Goal: Information Seeking & Learning: Learn about a topic

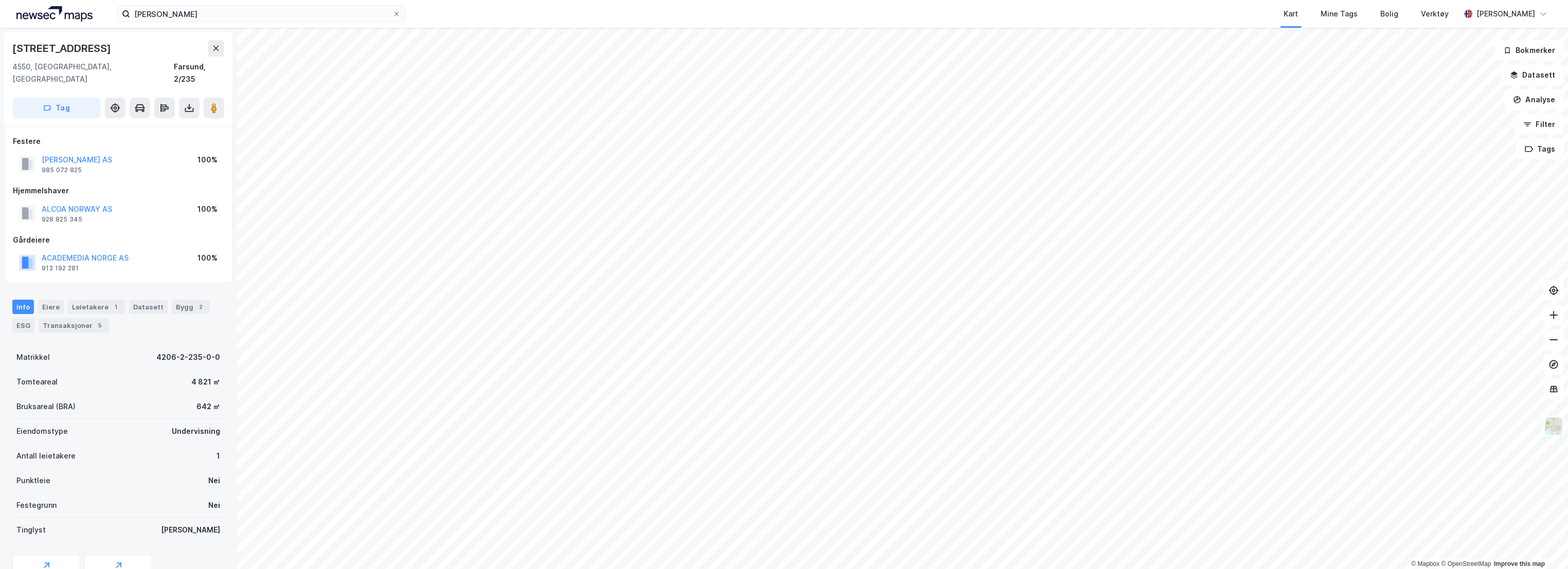
scroll to position [1, 0]
click at [214, 13] on input "[PERSON_NAME]" at bounding box center [261, 14] width 262 height 15
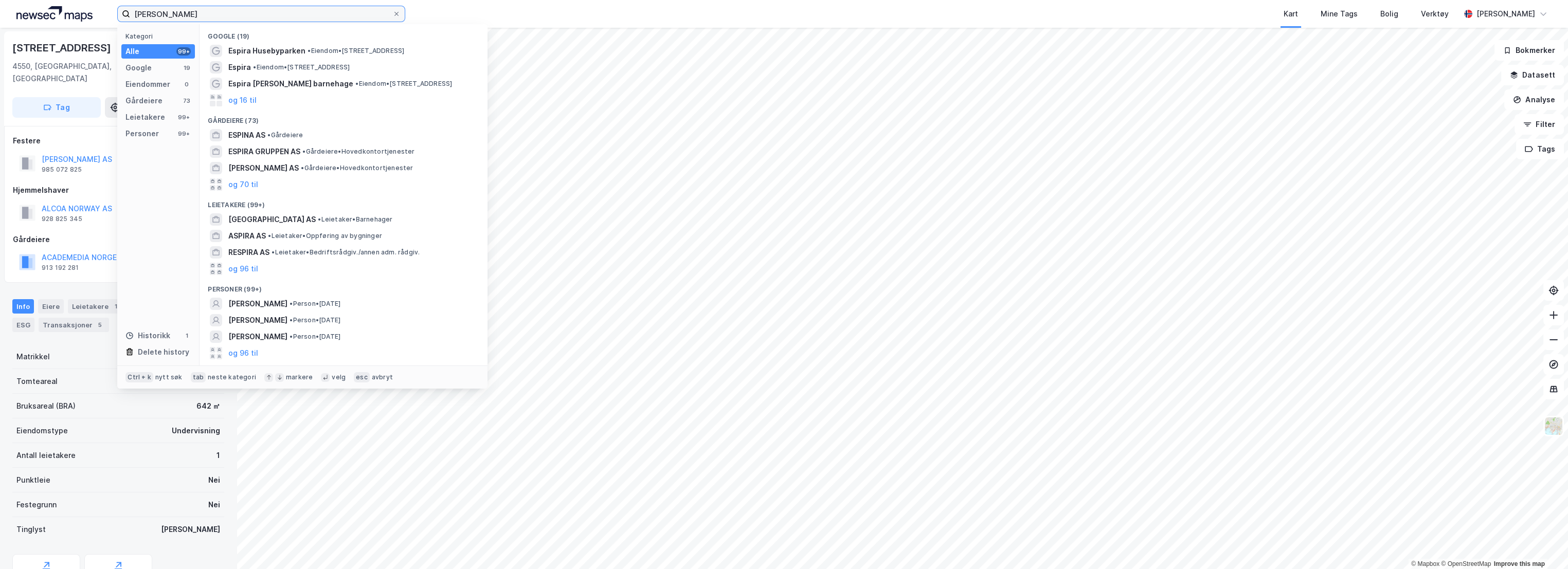
click at [214, 13] on input "[PERSON_NAME]" at bounding box center [261, 14] width 262 height 15
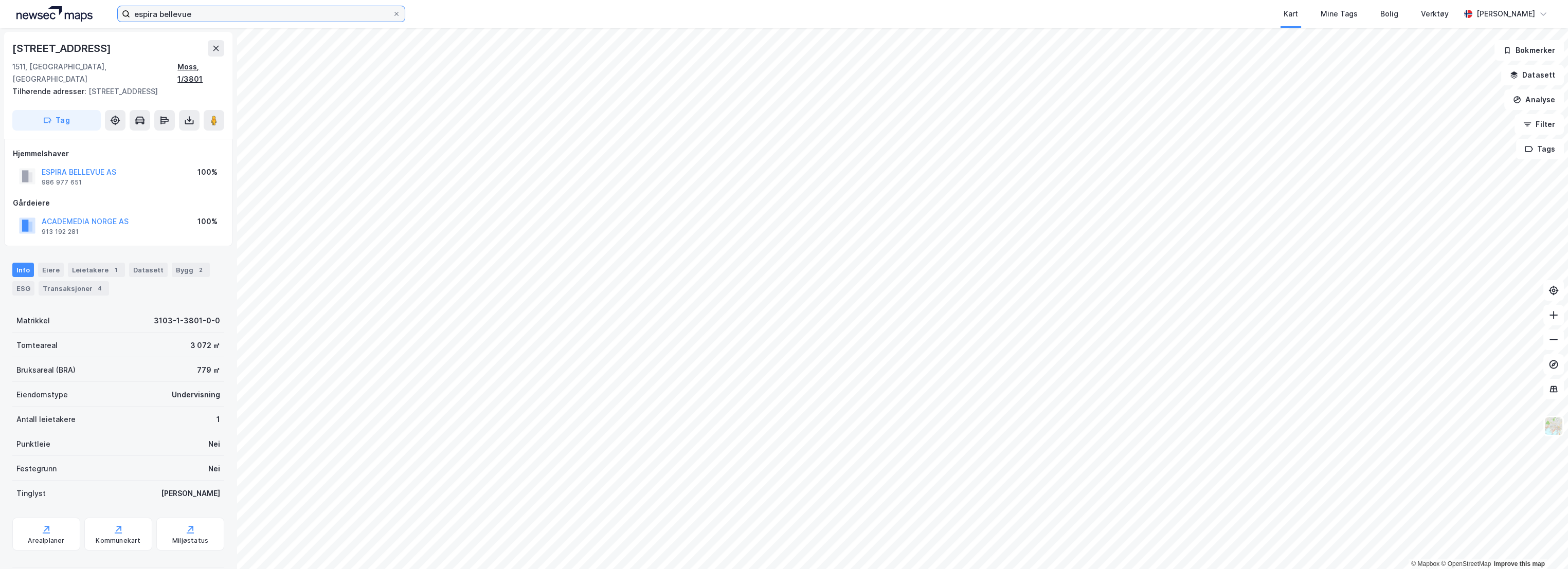
scroll to position [1, 0]
drag, startPoint x: 88, startPoint y: 47, endPoint x: 12, endPoint y: 45, distance: 76.0
click at [12, 45] on div "[STREET_ADDRESS]" at bounding box center [63, 48] width 101 height 17
copy div "[STREET_ADDRESS]"
click at [218, 64] on div "Moss, 1/3801" at bounding box center [201, 72] width 47 height 25
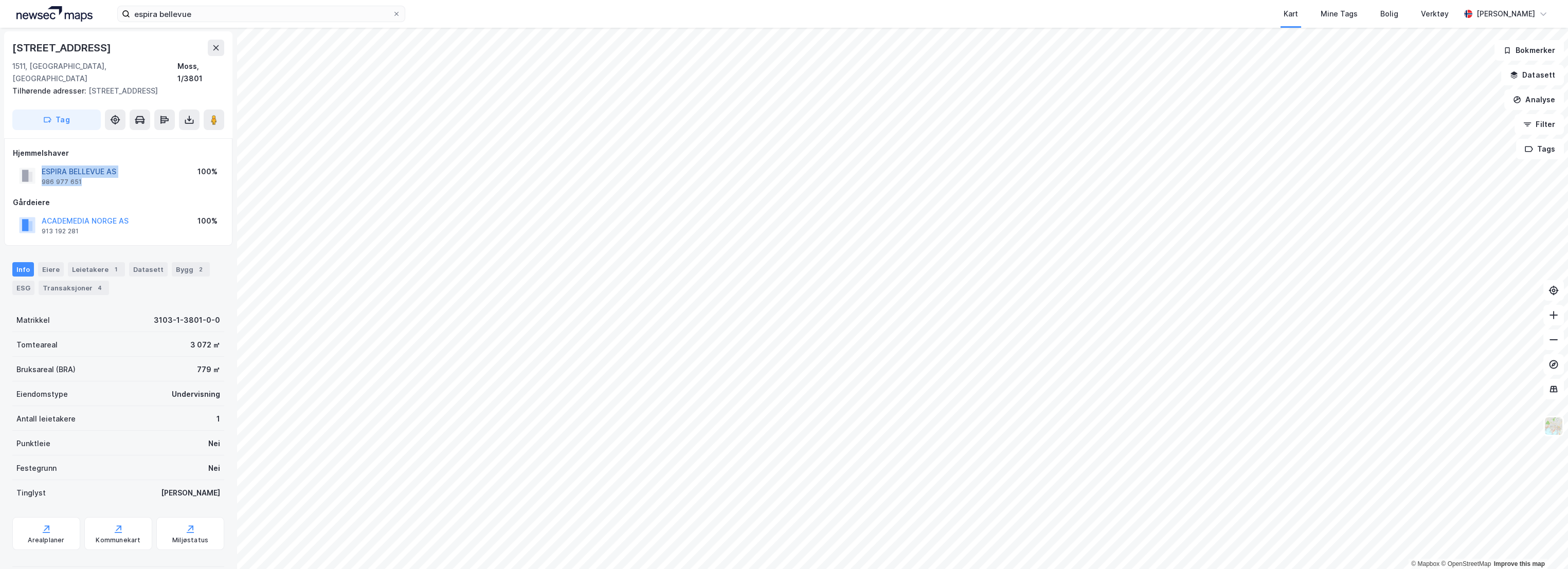
drag, startPoint x: 80, startPoint y: 167, endPoint x: 42, endPoint y: 155, distance: 39.8
click at [42, 165] on div "ESPIRA BELLEVUE AS 986 977 651" at bounding box center [79, 175] width 74 height 21
copy div "ESPIRA BELLEVUE AS 986 977 651"
click at [28, 281] on div "ESG" at bounding box center [23, 288] width 22 height 14
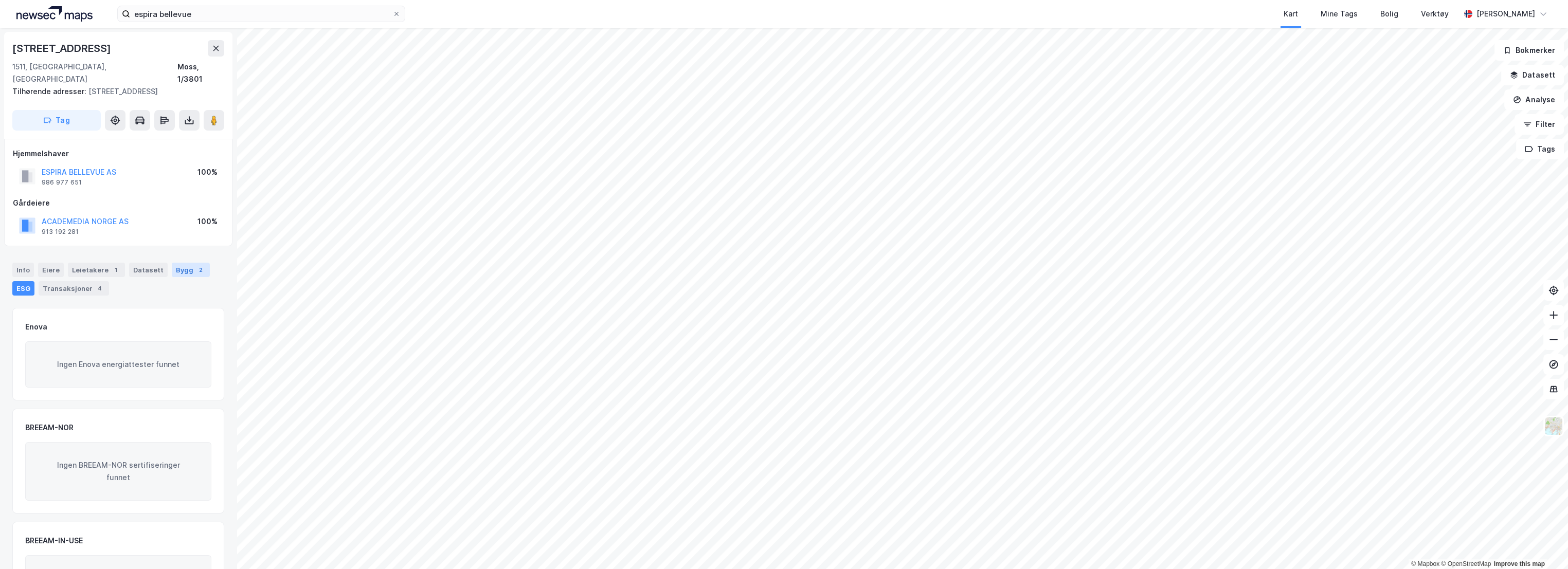
click at [196, 265] on div "2" at bounding box center [200, 270] width 10 height 10
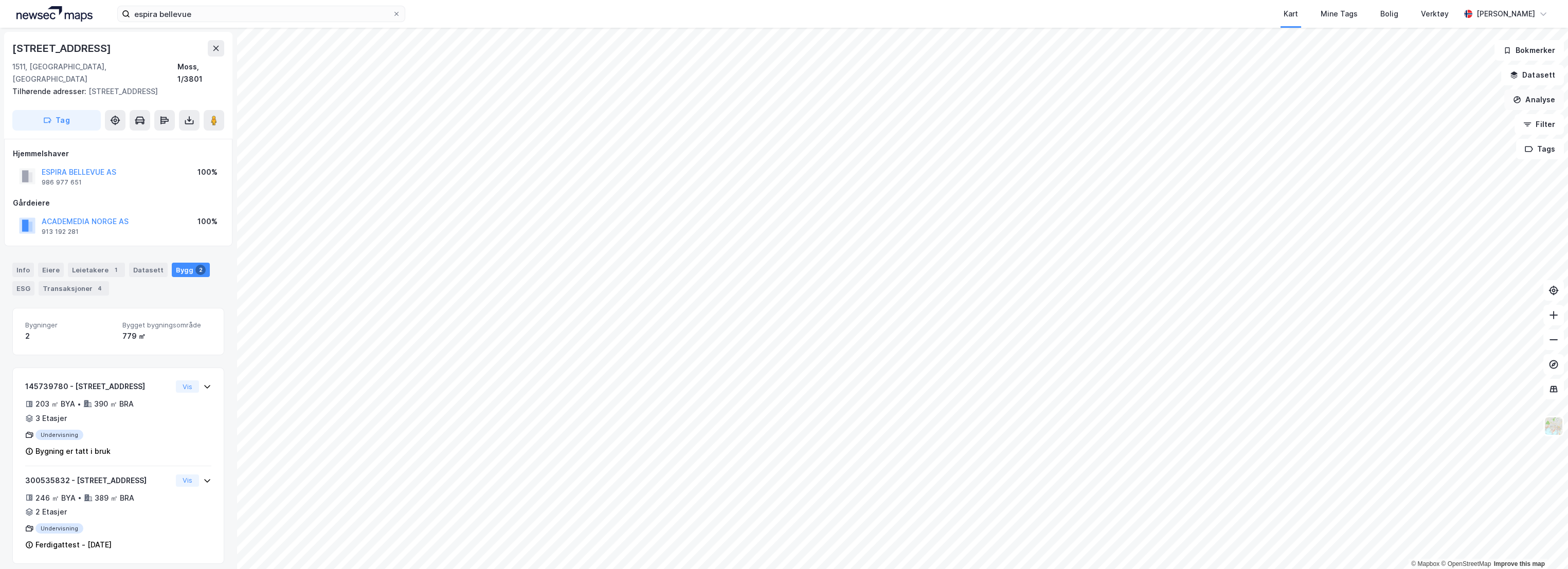
click at [1525, 96] on button "Analyse" at bounding box center [1534, 100] width 60 height 21
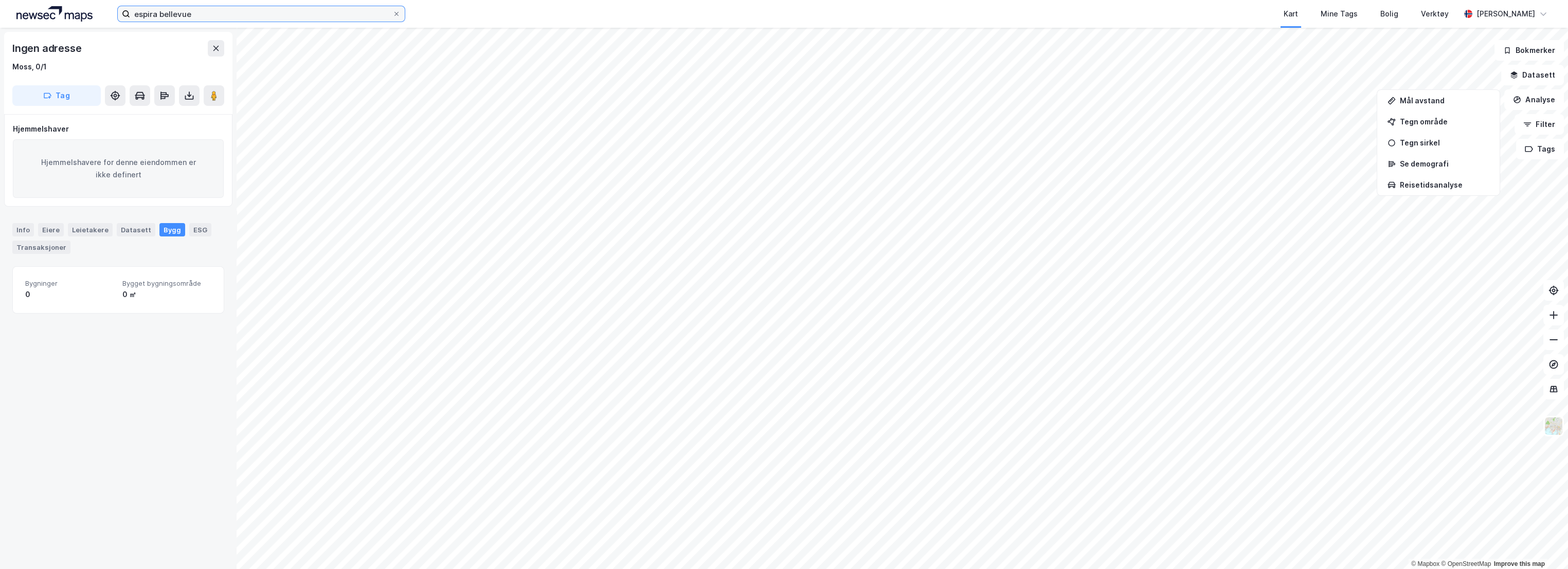
click at [240, 14] on input "espira bellevue" at bounding box center [261, 14] width 262 height 15
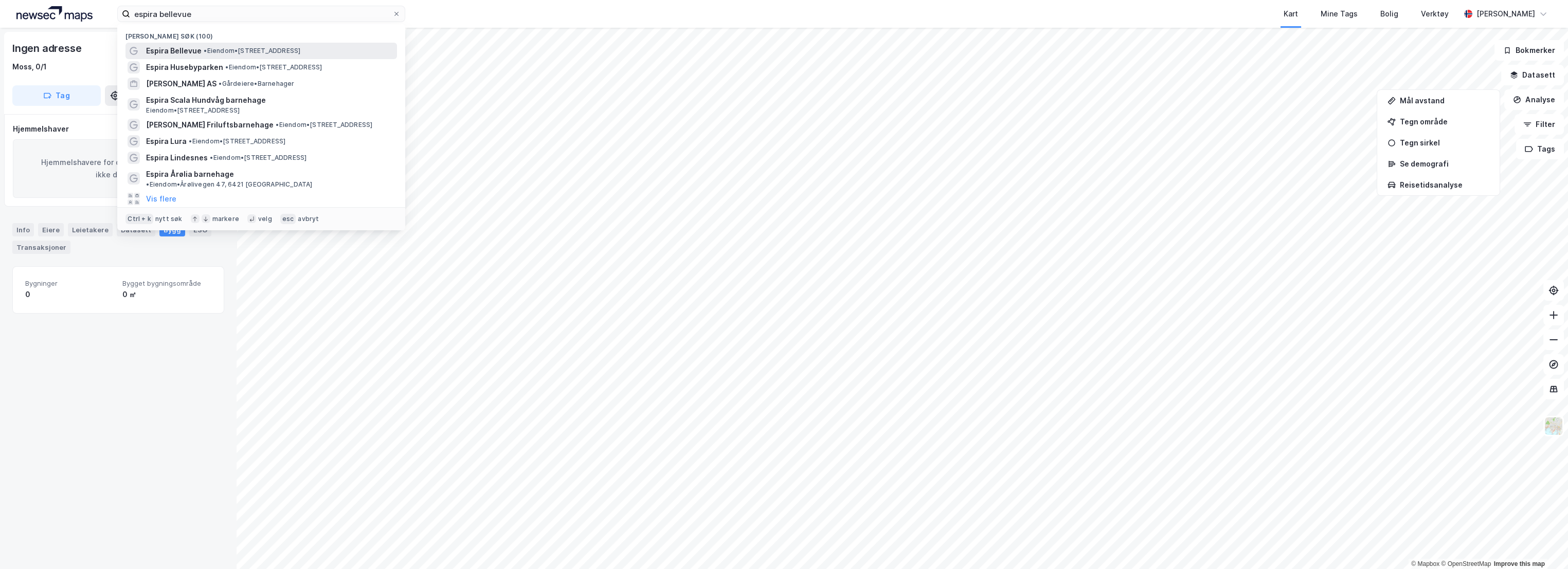
click at [198, 49] on span "Espira Bellevue" at bounding box center [174, 51] width 56 height 12
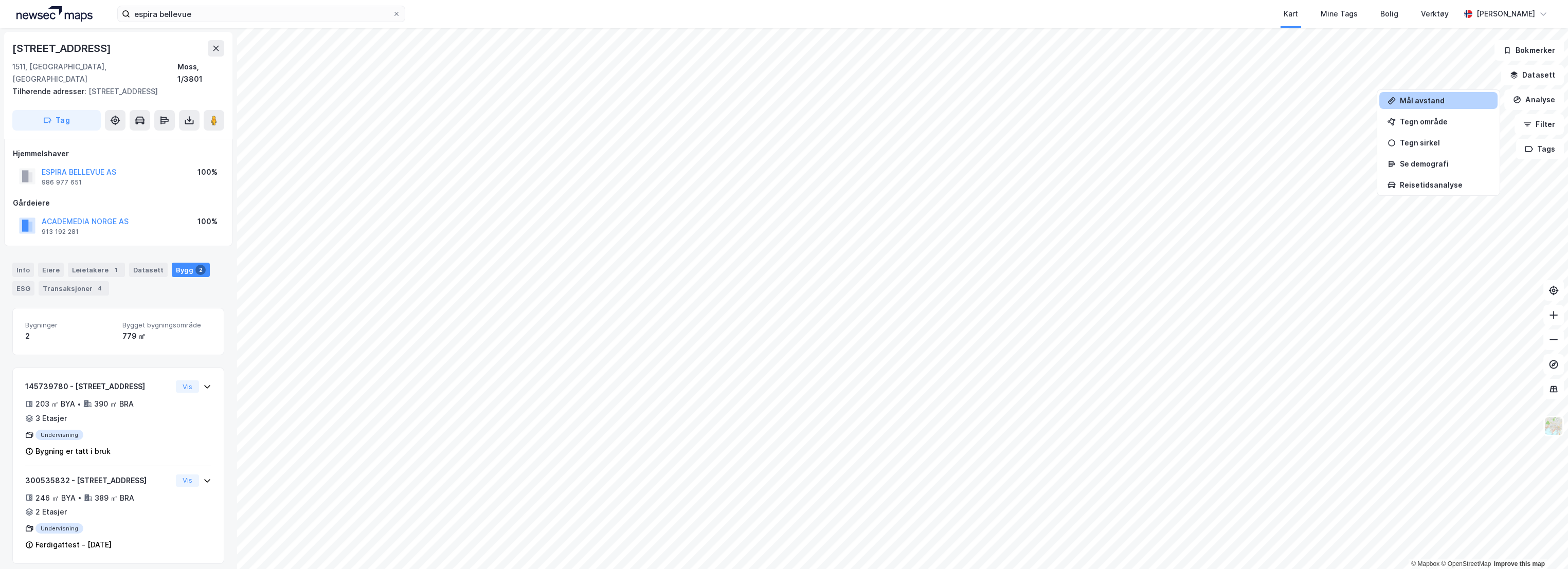
click at [1424, 103] on div "Mål avstand" at bounding box center [1445, 100] width 90 height 9
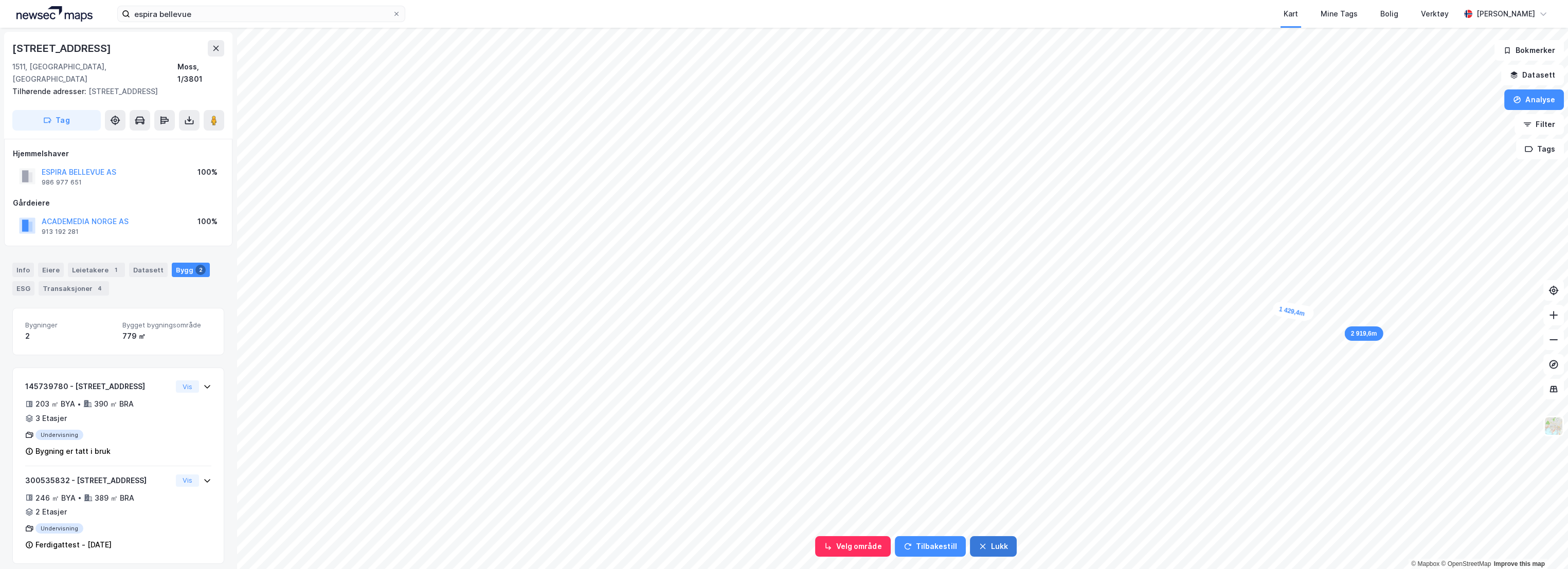
click at [992, 546] on button "Lukk" at bounding box center [994, 546] width 47 height 21
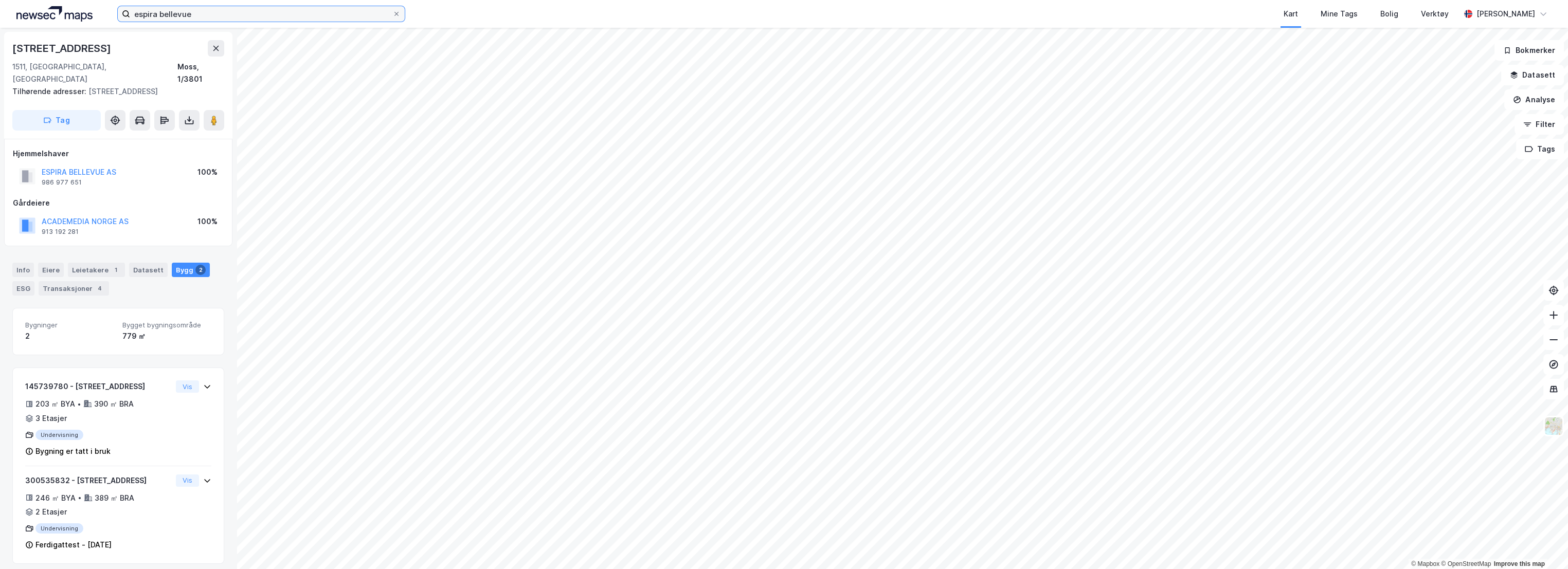
click at [215, 21] on input "espira bellevue" at bounding box center [261, 14] width 262 height 15
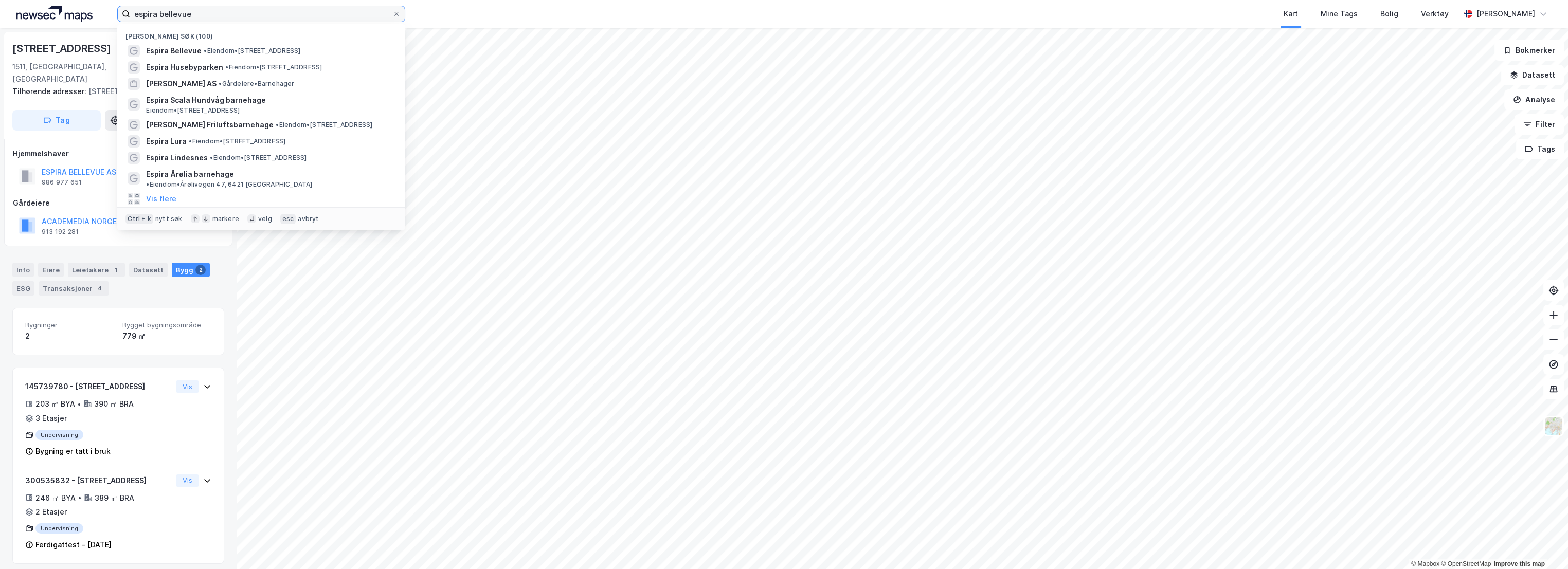
click at [176, 17] on input "espira bellevue" at bounding box center [261, 14] width 262 height 15
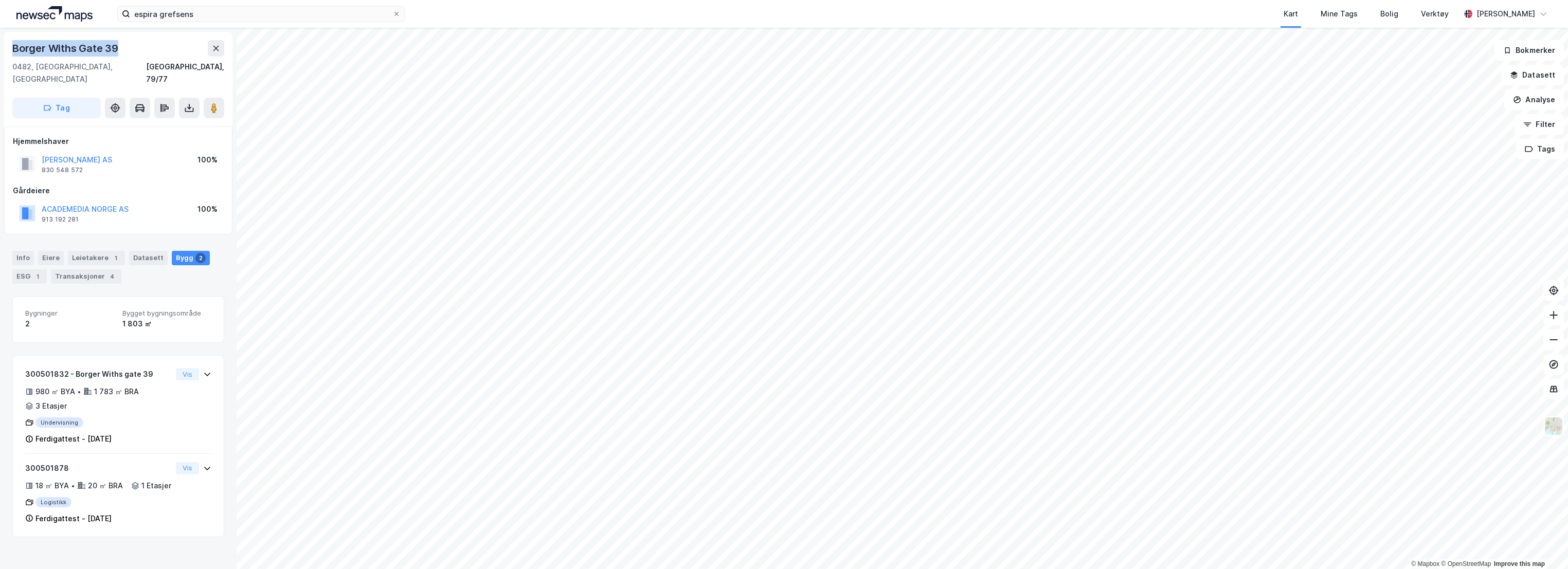
drag, startPoint x: 119, startPoint y: 48, endPoint x: 8, endPoint y: 48, distance: 111.0
click at [8, 48] on div "Borger Withs Gate [GEOGRAPHIC_DATA], 79/77 Tag" at bounding box center [118, 78] width 229 height 94
copy div "Borger Withs Gate 39"
click at [196, 73] on div "Borger Withs Gate [GEOGRAPHIC_DATA], 79/77 Tag" at bounding box center [118, 78] width 229 height 94
click at [196, 66] on div "[GEOGRAPHIC_DATA], 79/77" at bounding box center [185, 73] width 79 height 25
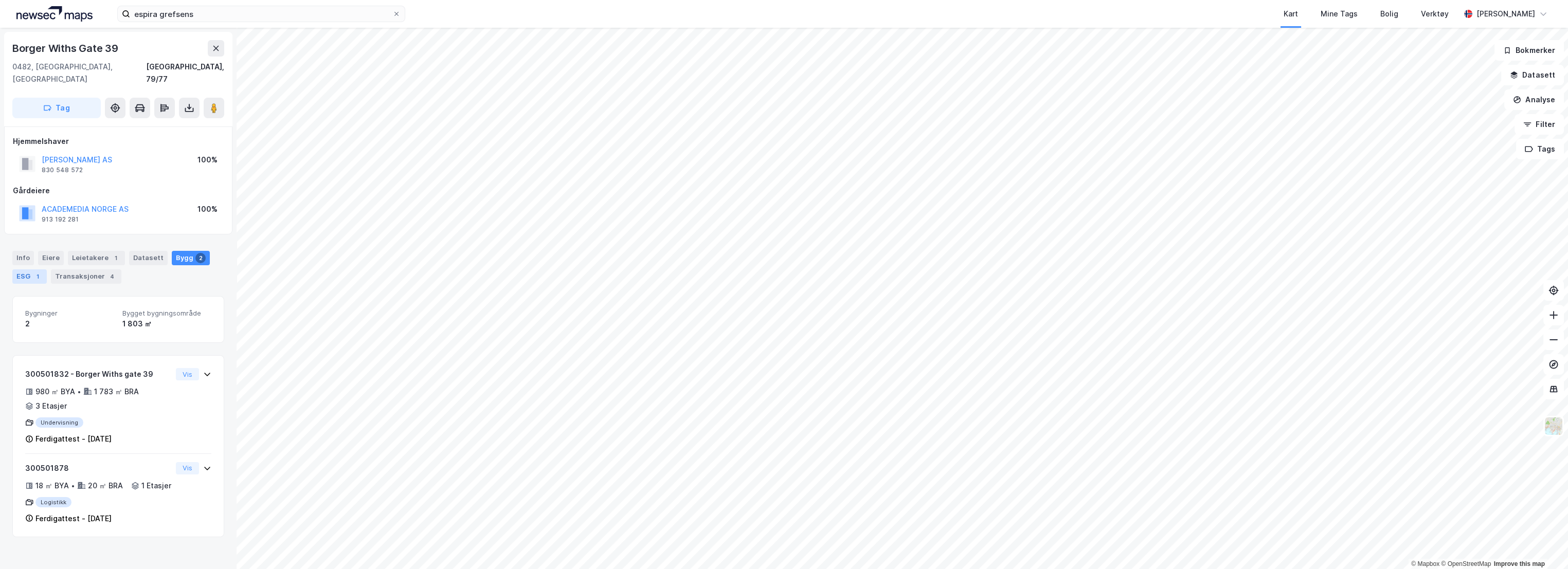
click at [27, 269] on div "ESG 1" at bounding box center [30, 276] width 34 height 14
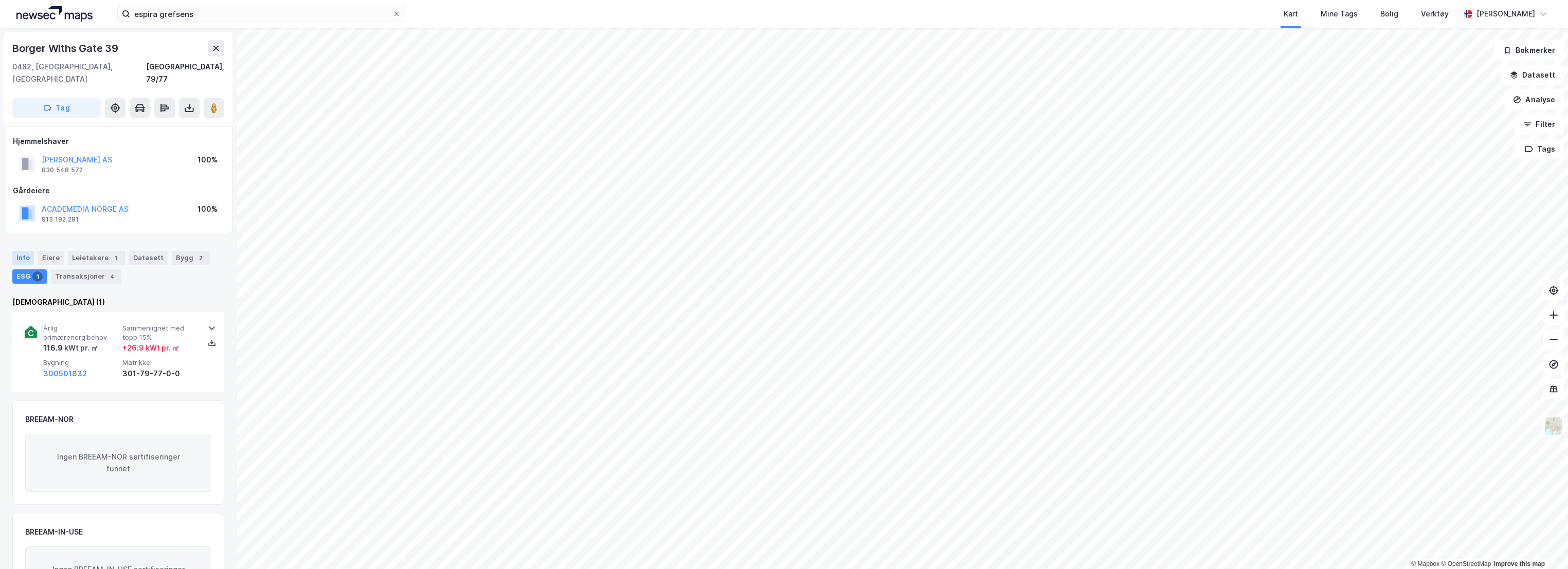
click at [24, 250] on div "Info" at bounding box center [23, 257] width 21 height 14
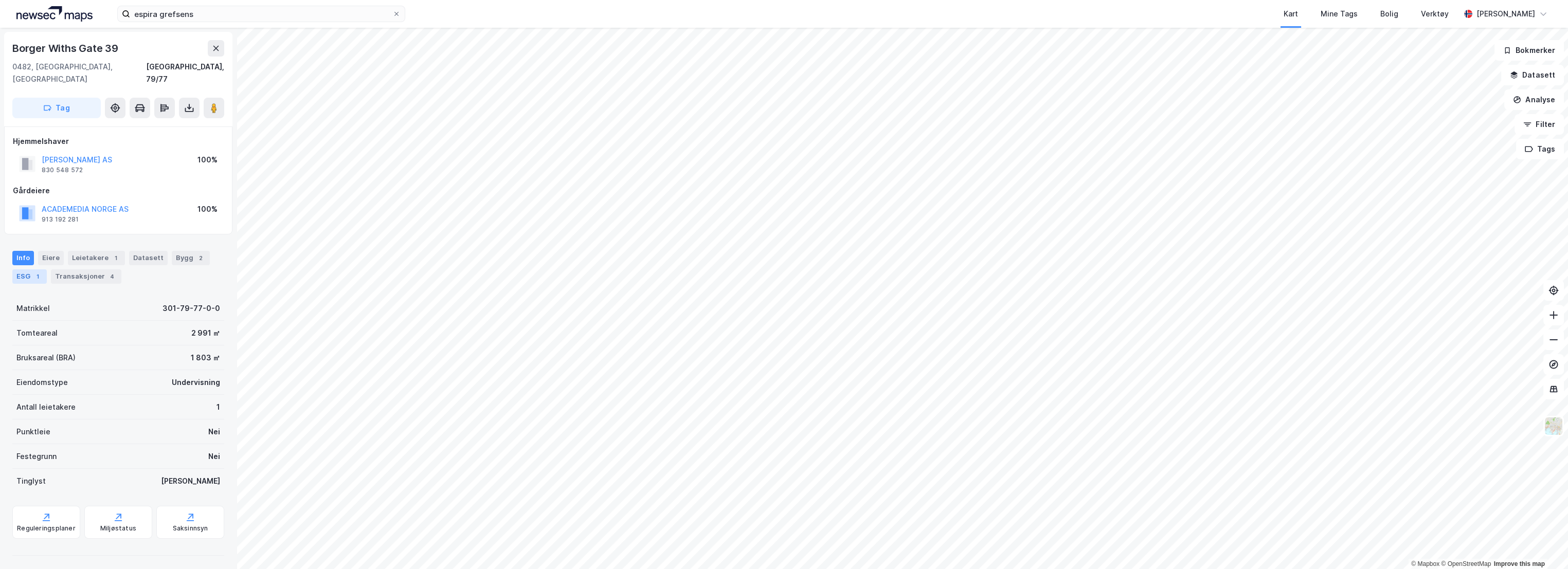
click at [31, 269] on div "ESG 1" at bounding box center [30, 276] width 34 height 14
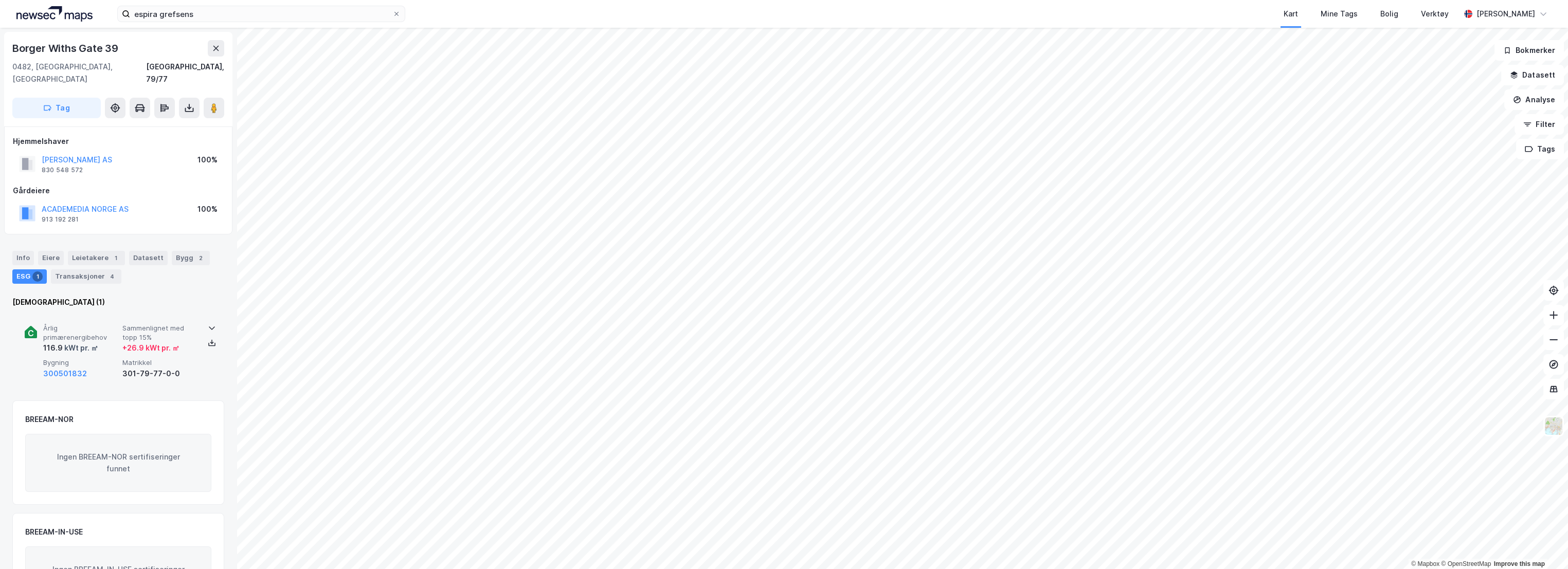
click at [98, 324] on span "Årlig primærenergibehov" at bounding box center [81, 333] width 75 height 18
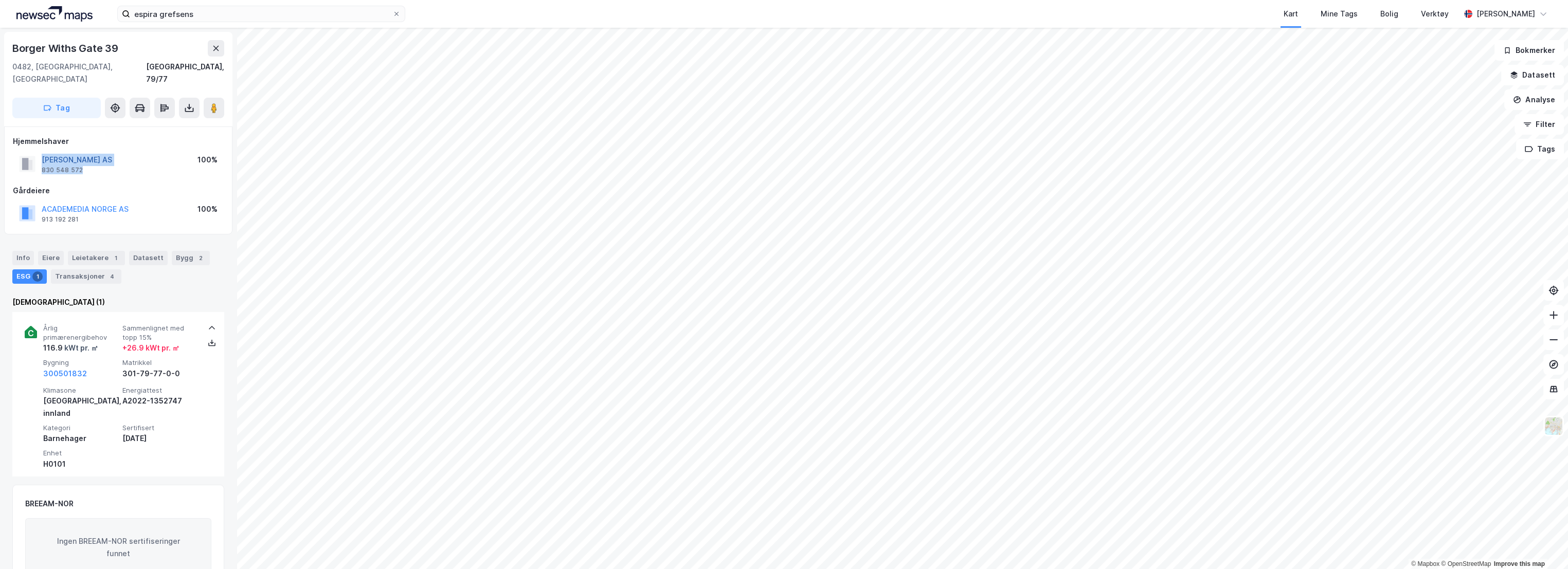
drag, startPoint x: 86, startPoint y: 160, endPoint x: 43, endPoint y: 146, distance: 45.2
click at [43, 153] on div "[PERSON_NAME] AS 830 548 572" at bounding box center [76, 164] width 70 height 21
copy div "[PERSON_NAME] AS 830 548 572"
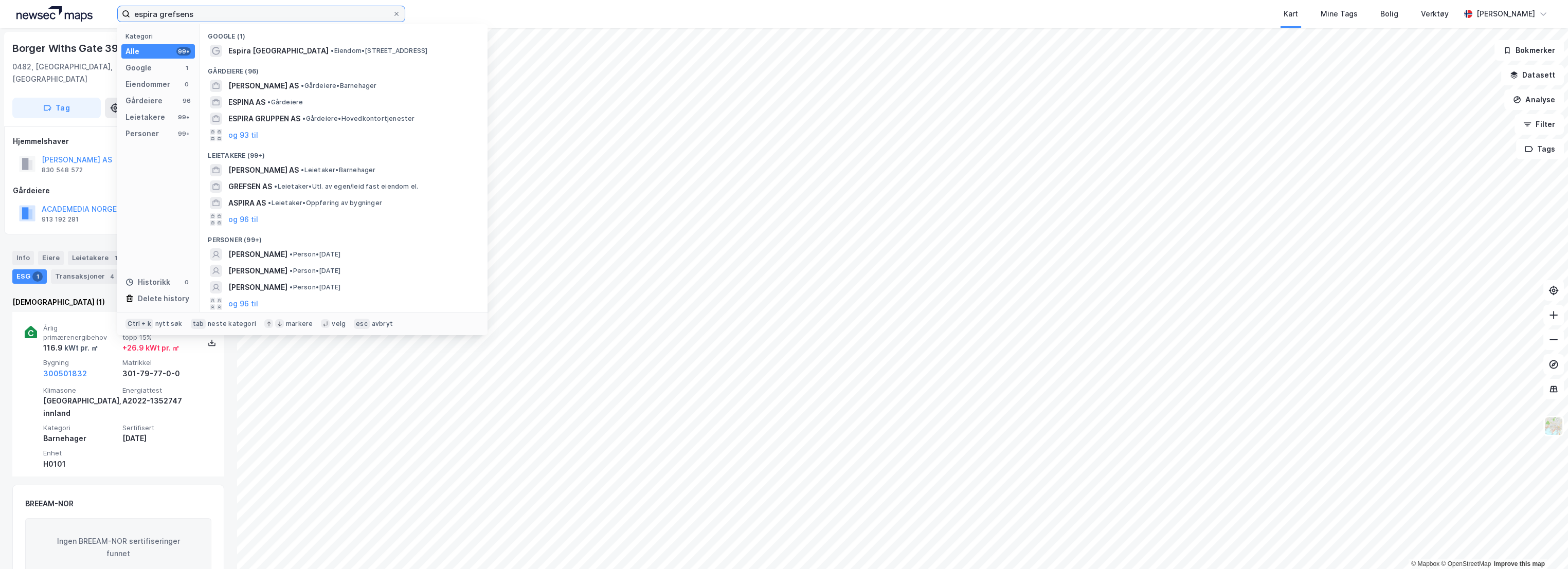
drag, startPoint x: 206, startPoint y: 17, endPoint x: 130, endPoint y: 17, distance: 76.0
click at [130, 17] on input "espira grefsens" at bounding box center [261, 14] width 262 height 15
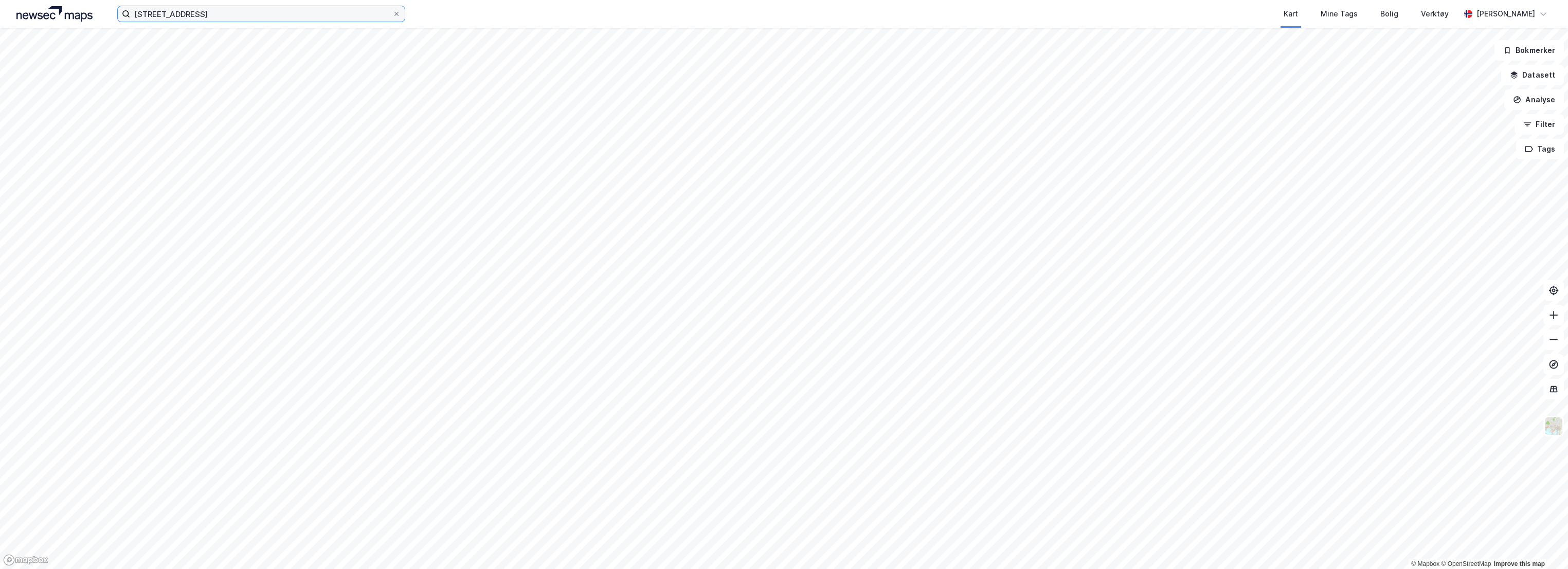
click at [231, 17] on input "[STREET_ADDRESS]" at bounding box center [261, 14] width 262 height 15
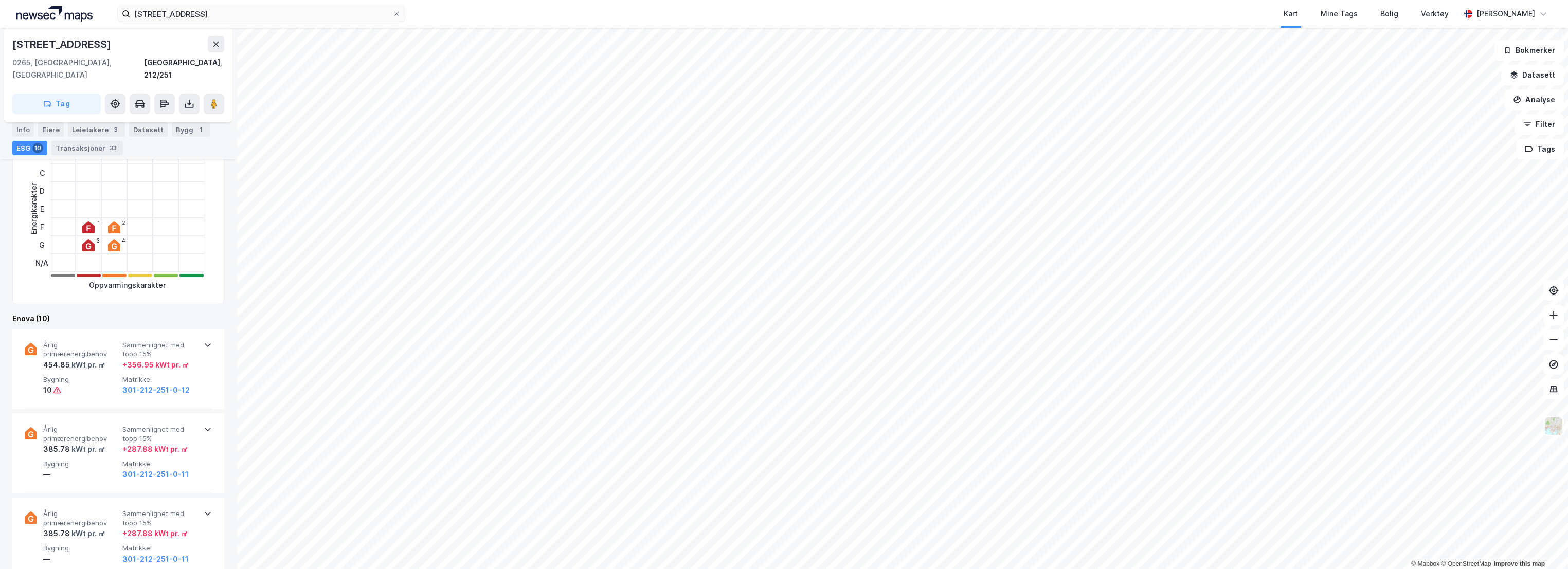
scroll to position [114, 0]
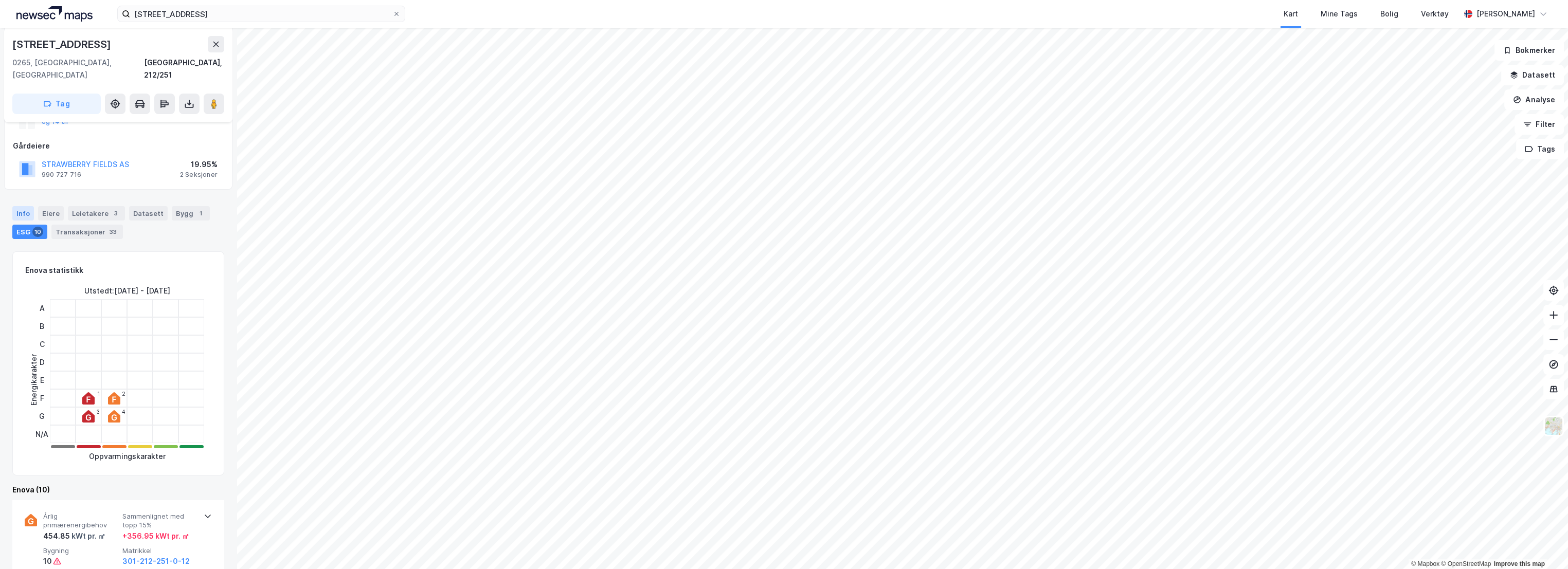
click at [19, 206] on div "Info" at bounding box center [23, 213] width 21 height 14
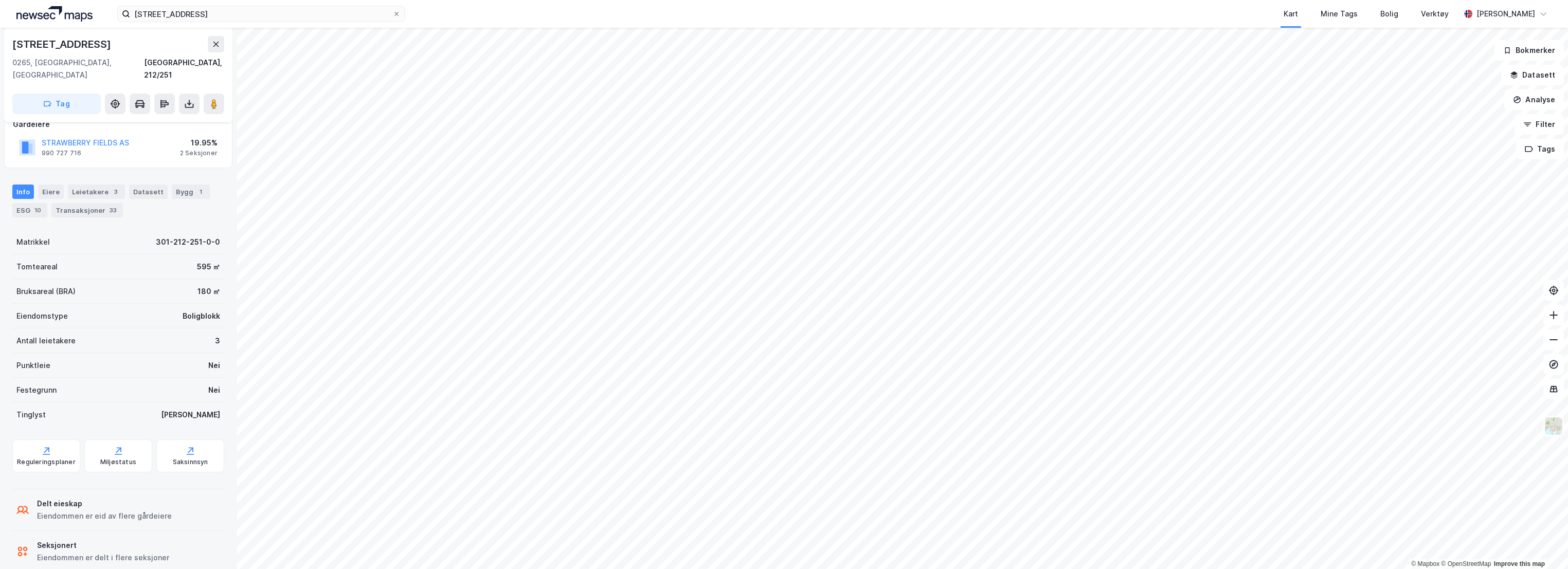
scroll to position [143, 0]
click at [162, 434] on div "Saksinnsyn" at bounding box center [190, 448] width 68 height 33
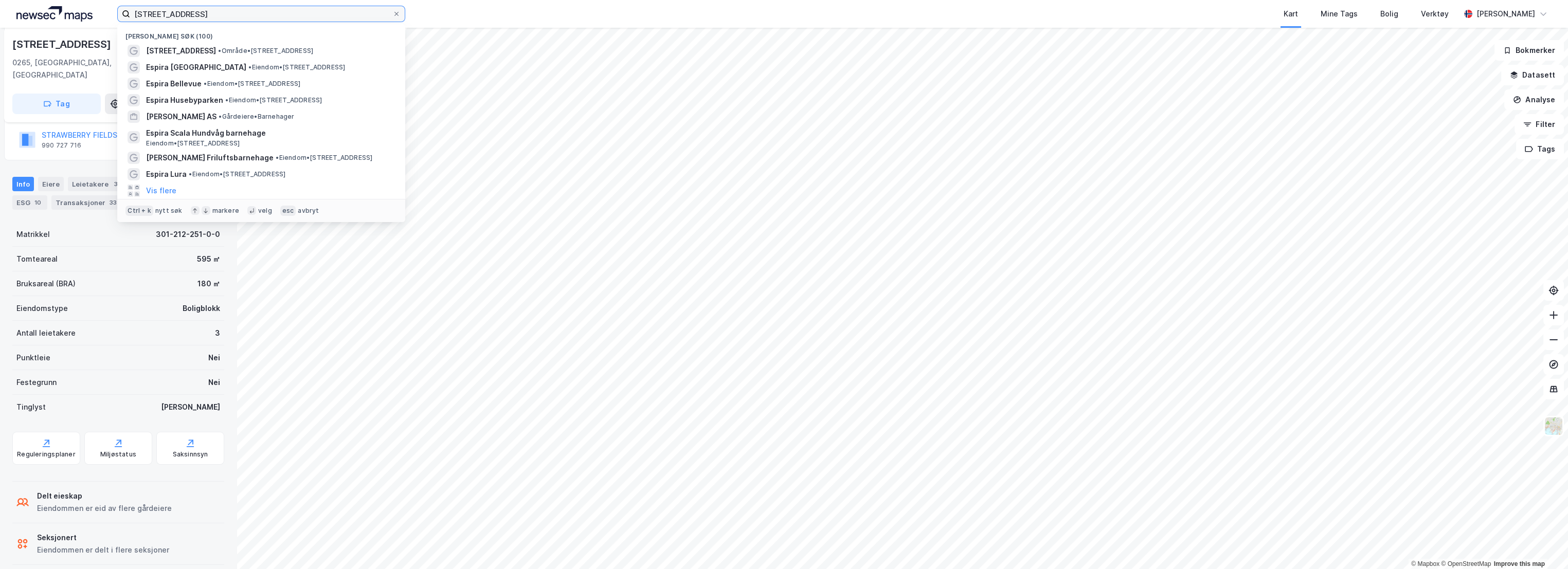
drag, startPoint x: 255, startPoint y: 15, endPoint x: 62, endPoint y: 12, distance: 193.0
click at [62, 12] on div "[STREET_ADDRESS] Nylige søk (100) [STREET_ADDRESS] • Område • [STREET_ADDRESS] …" at bounding box center [784, 14] width 1568 height 28
paste input "Tristilbakken"
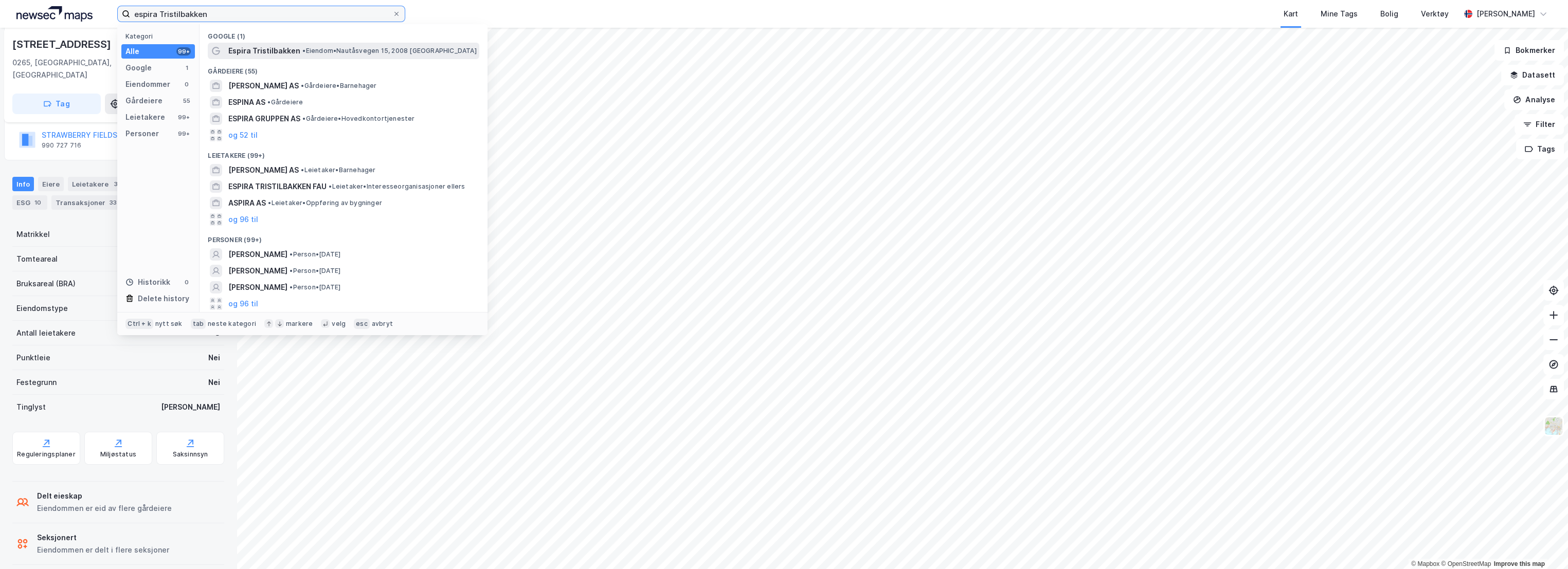
type input "espira Tristilbakken"
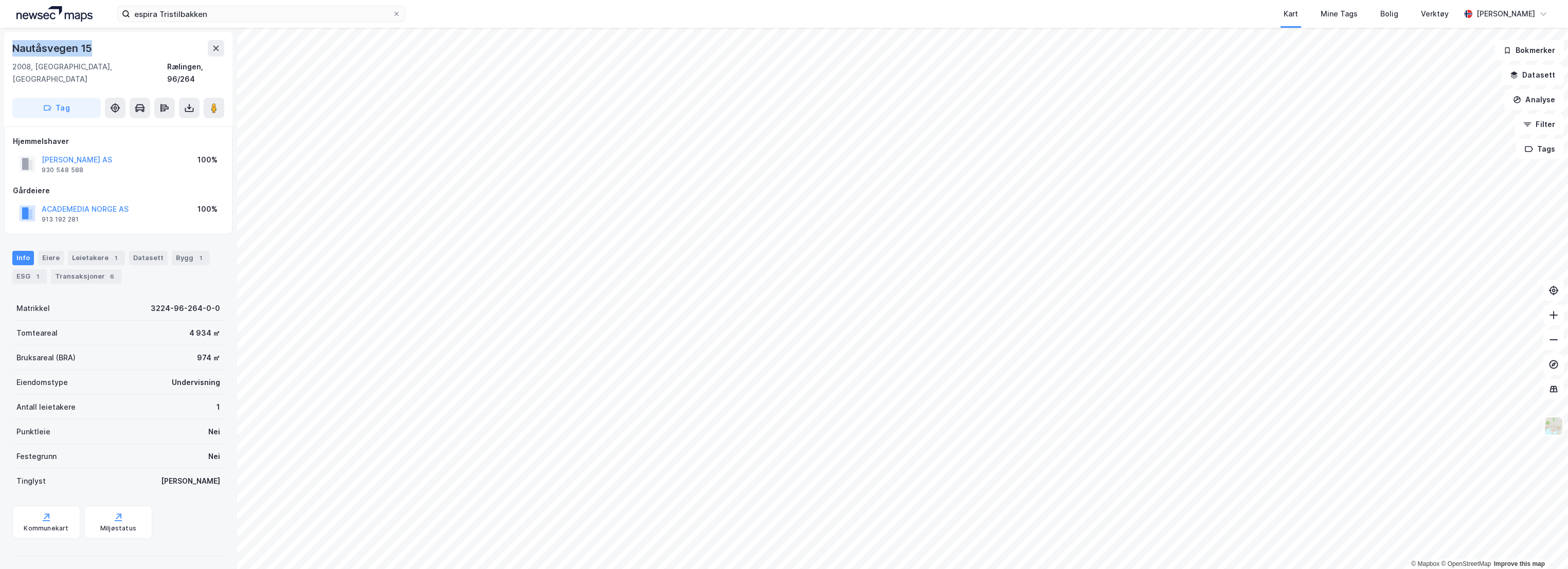
drag, startPoint x: 98, startPoint y: 43, endPoint x: 11, endPoint y: 50, distance: 87.3
click at [11, 50] on div "Nautåsvegen 15 2008, [GEOGRAPHIC_DATA], [GEOGRAPHIC_DATA], 96/264 Tag" at bounding box center [118, 78] width 229 height 94
copy div "Nautåsvegen 15"
click at [182, 66] on div "Rælingen, 96/264" at bounding box center [196, 73] width 57 height 25
click at [35, 271] on div "1" at bounding box center [37, 276] width 10 height 10
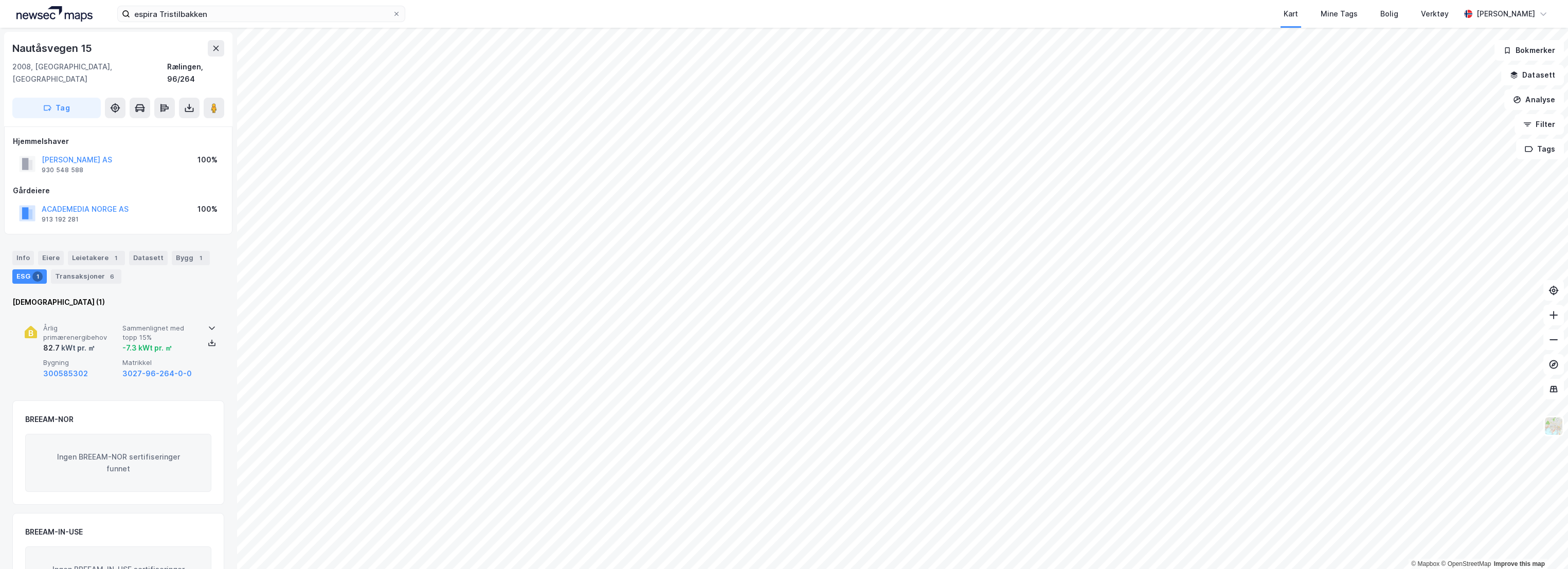
click at [86, 324] on span "Årlig primærenergibehov" at bounding box center [81, 333] width 75 height 18
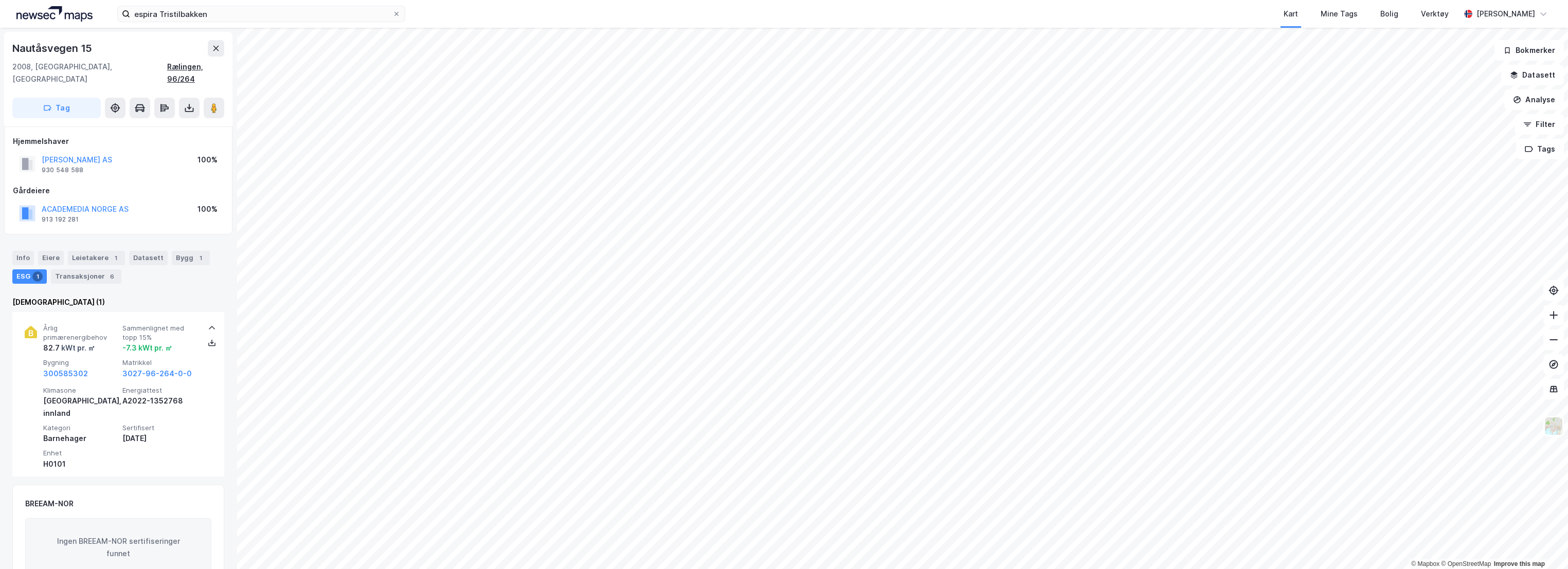
click at [202, 66] on div "Rælingen, 96/264" at bounding box center [196, 73] width 57 height 25
drag, startPoint x: 90, startPoint y: 160, endPoint x: 43, endPoint y: 147, distance: 48.8
click at [43, 153] on div "ESPIRA TRISTILBAKKEN AS 930 548 588" at bounding box center [76, 164] width 70 height 21
copy div "ESPIRA TRISTILBAKKEN AS 930 548 588"
click at [25, 255] on div "Info [PERSON_NAME] 1 Datasett Bygg 1 ESG 1 Transaksjoner 6" at bounding box center [118, 267] width 212 height 33
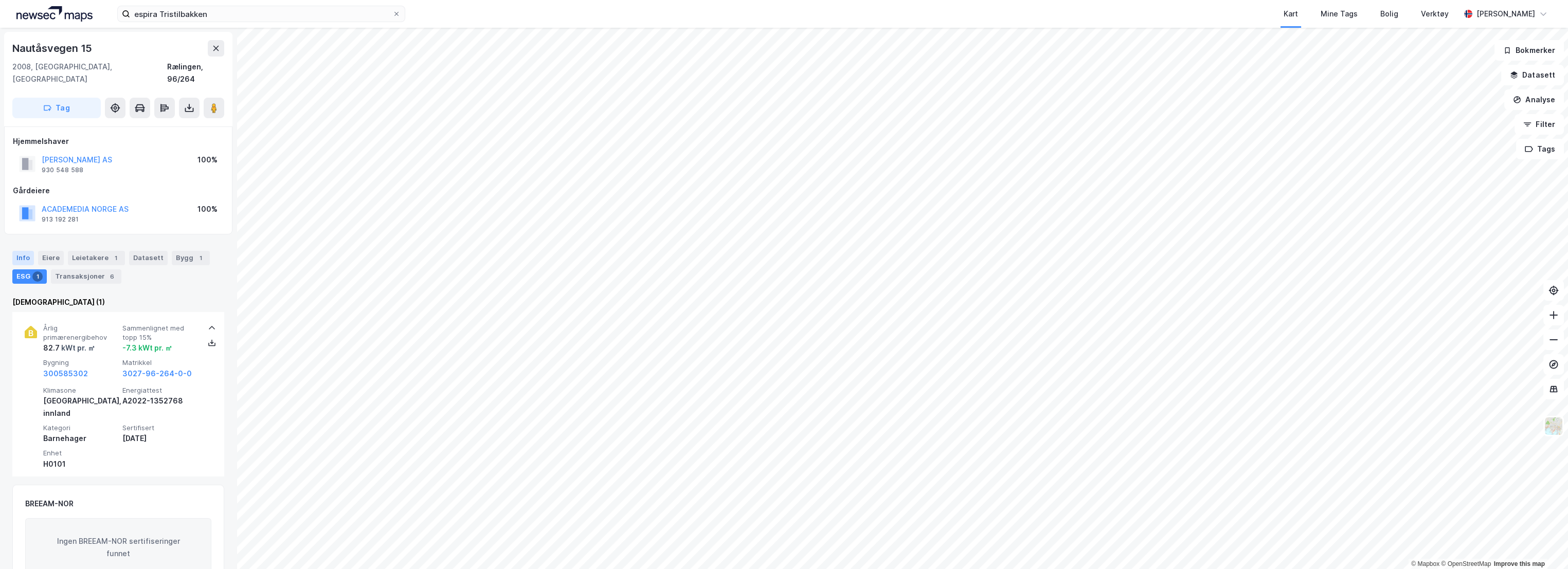
click at [25, 250] on div "Info" at bounding box center [23, 257] width 21 height 14
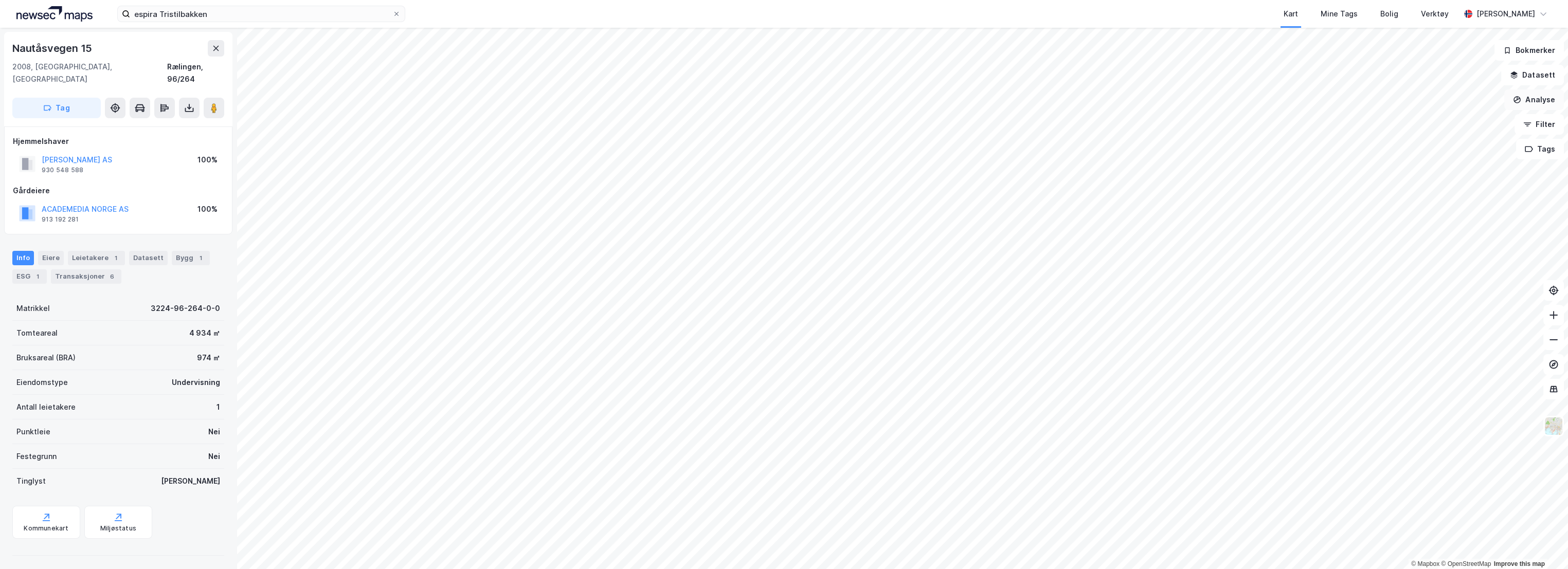
click at [1531, 100] on button "Analyse" at bounding box center [1534, 100] width 60 height 21
click at [1453, 103] on div "Mål avstand" at bounding box center [1445, 100] width 90 height 9
click at [950, 548] on button "Lukk" at bounding box center [950, 546] width 47 height 21
click at [1551, 428] on img at bounding box center [1554, 426] width 19 height 19
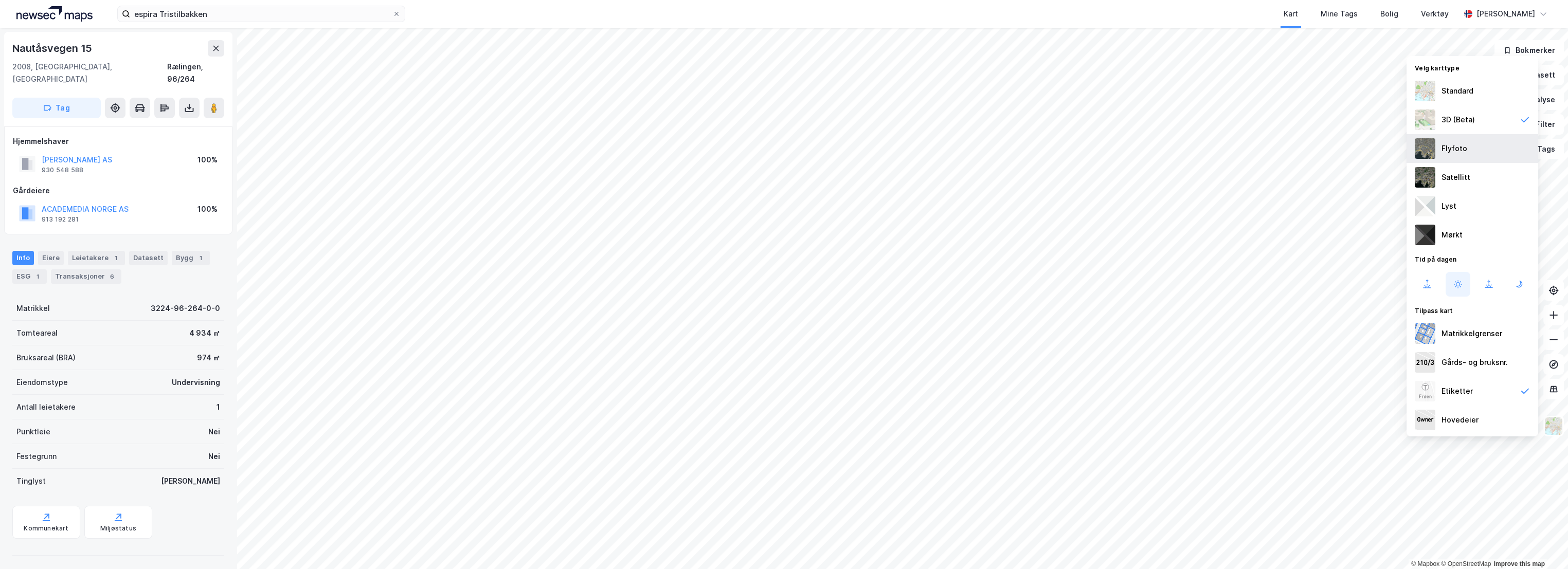
click at [1449, 150] on div "Flyfoto" at bounding box center [1454, 149] width 25 height 12
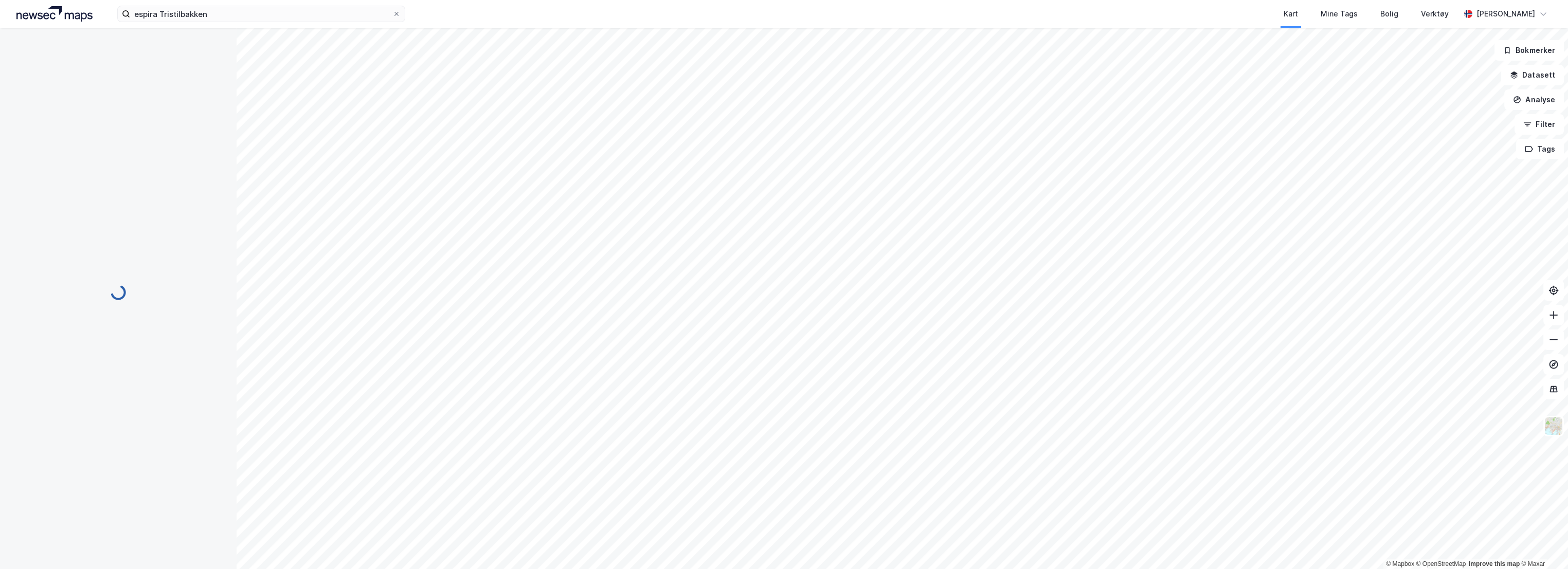
scroll to position [119, 0]
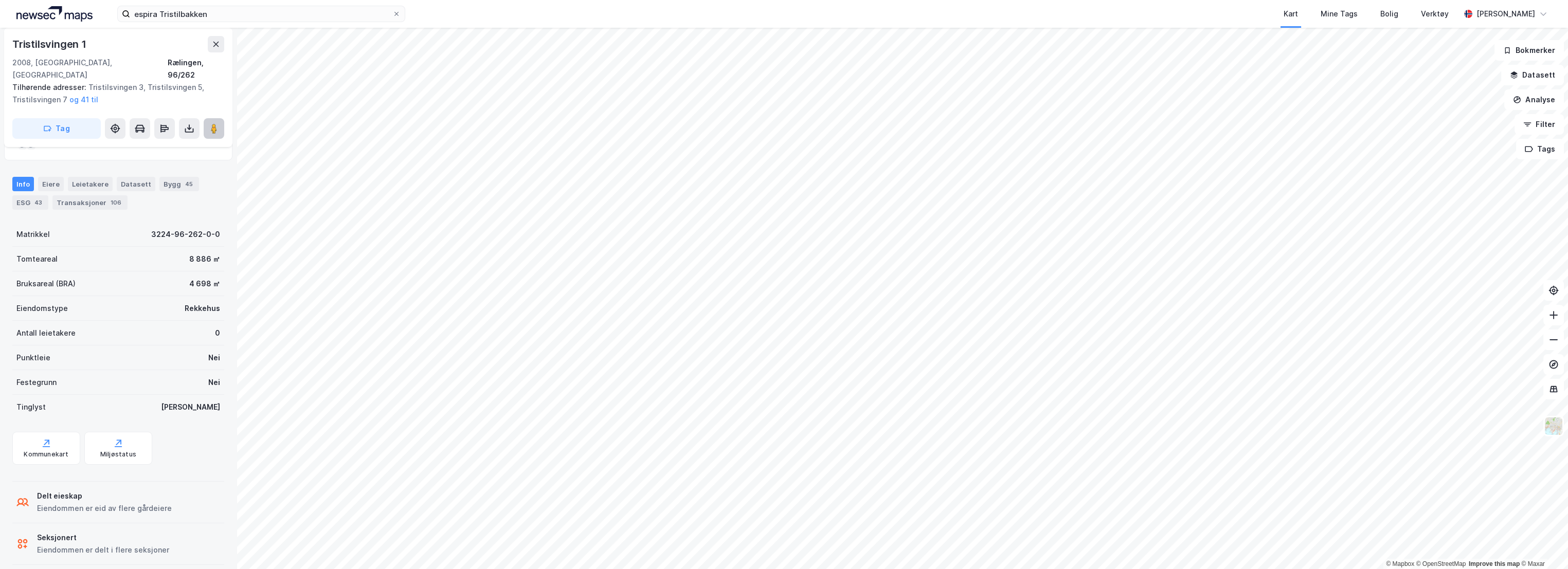
click at [214, 123] on image at bounding box center [213, 128] width 6 height 10
